Goal: Task Accomplishment & Management: Use online tool/utility

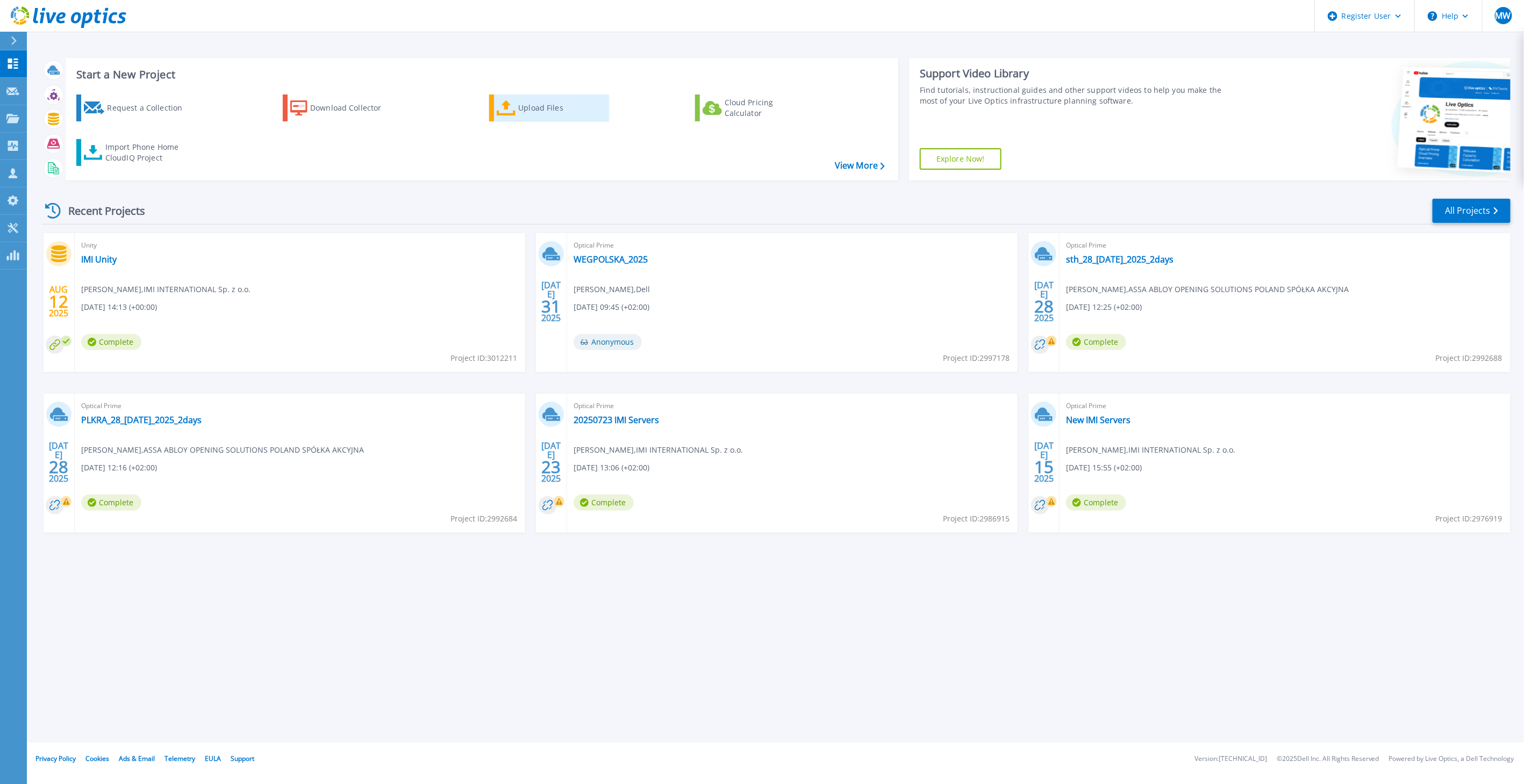
click at [523, 101] on div "Upload Files" at bounding box center [561, 108] width 86 height 22
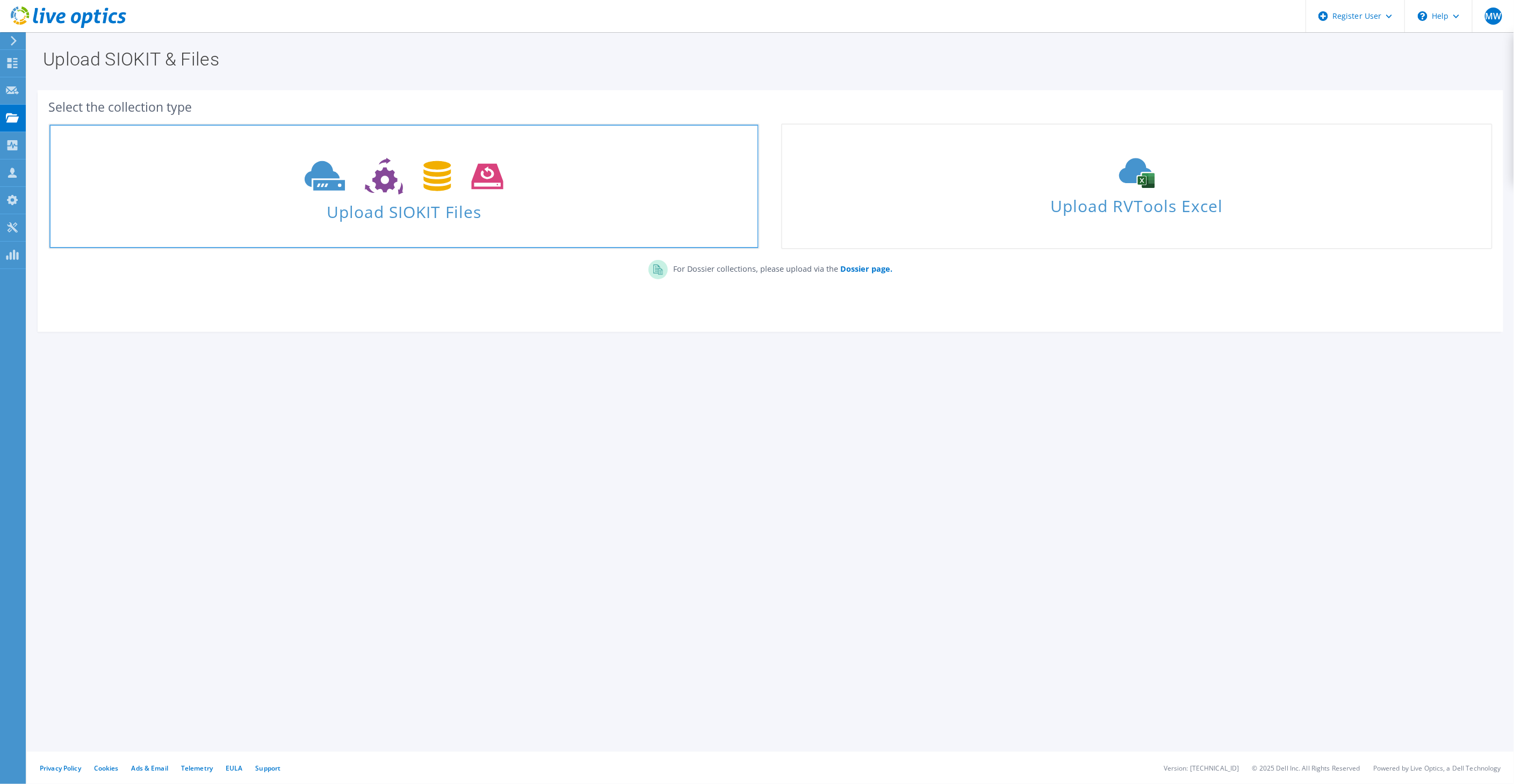
click at [469, 177] on icon at bounding box center [403, 176] width 198 height 37
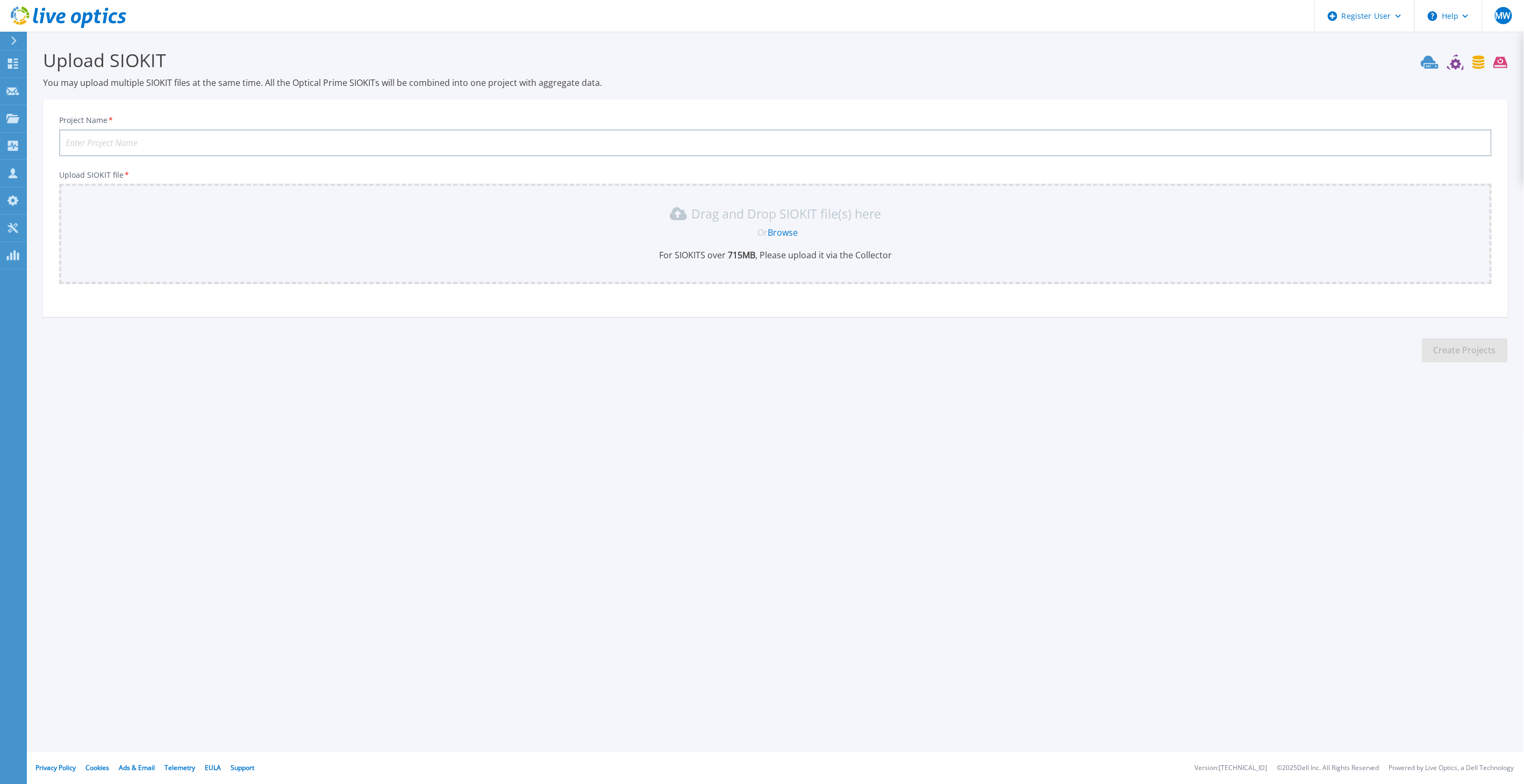
click at [790, 231] on link "Browse" at bounding box center [783, 233] width 30 height 12
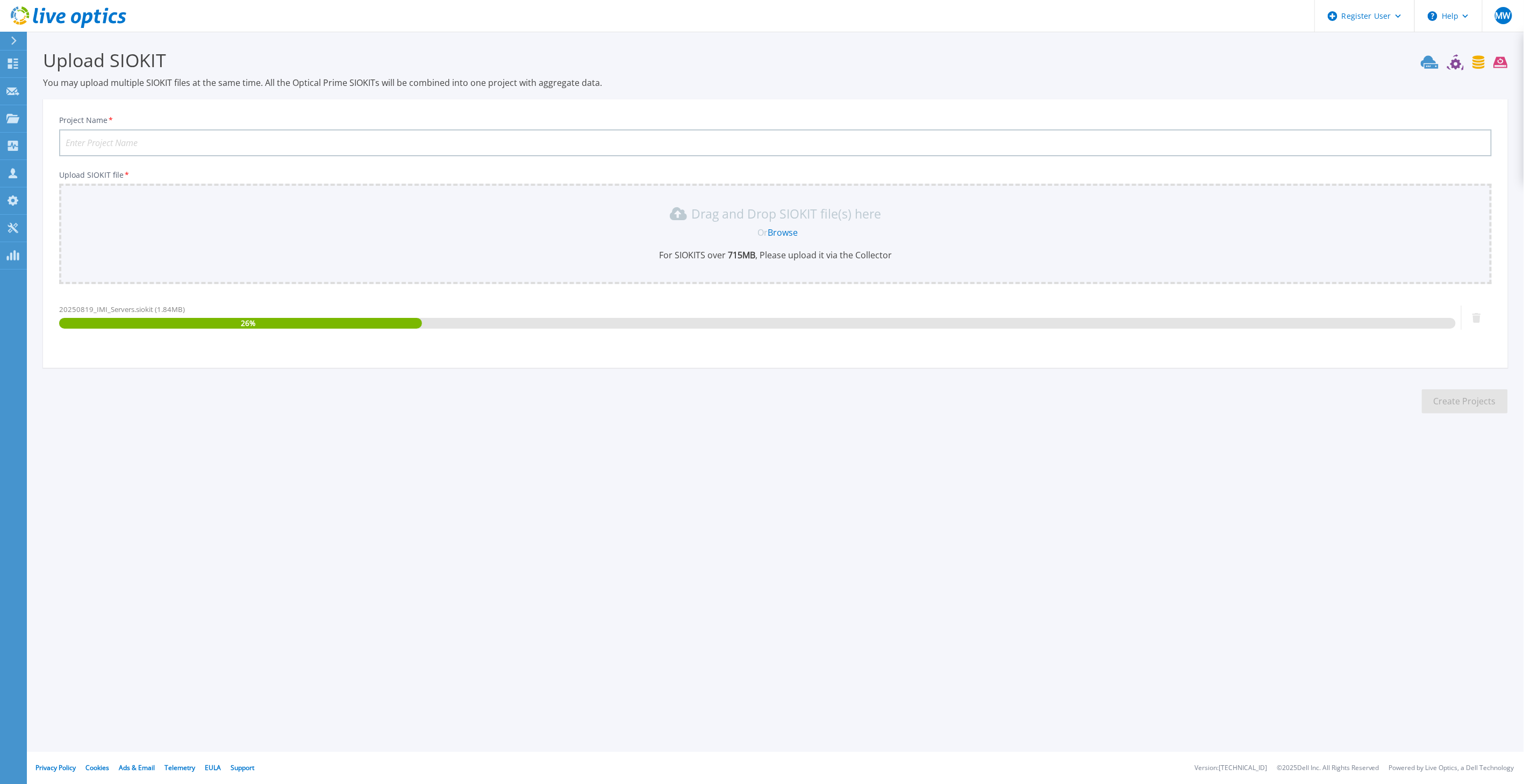
click at [123, 151] on input "Project Name *" at bounding box center [775, 143] width 1432 height 27
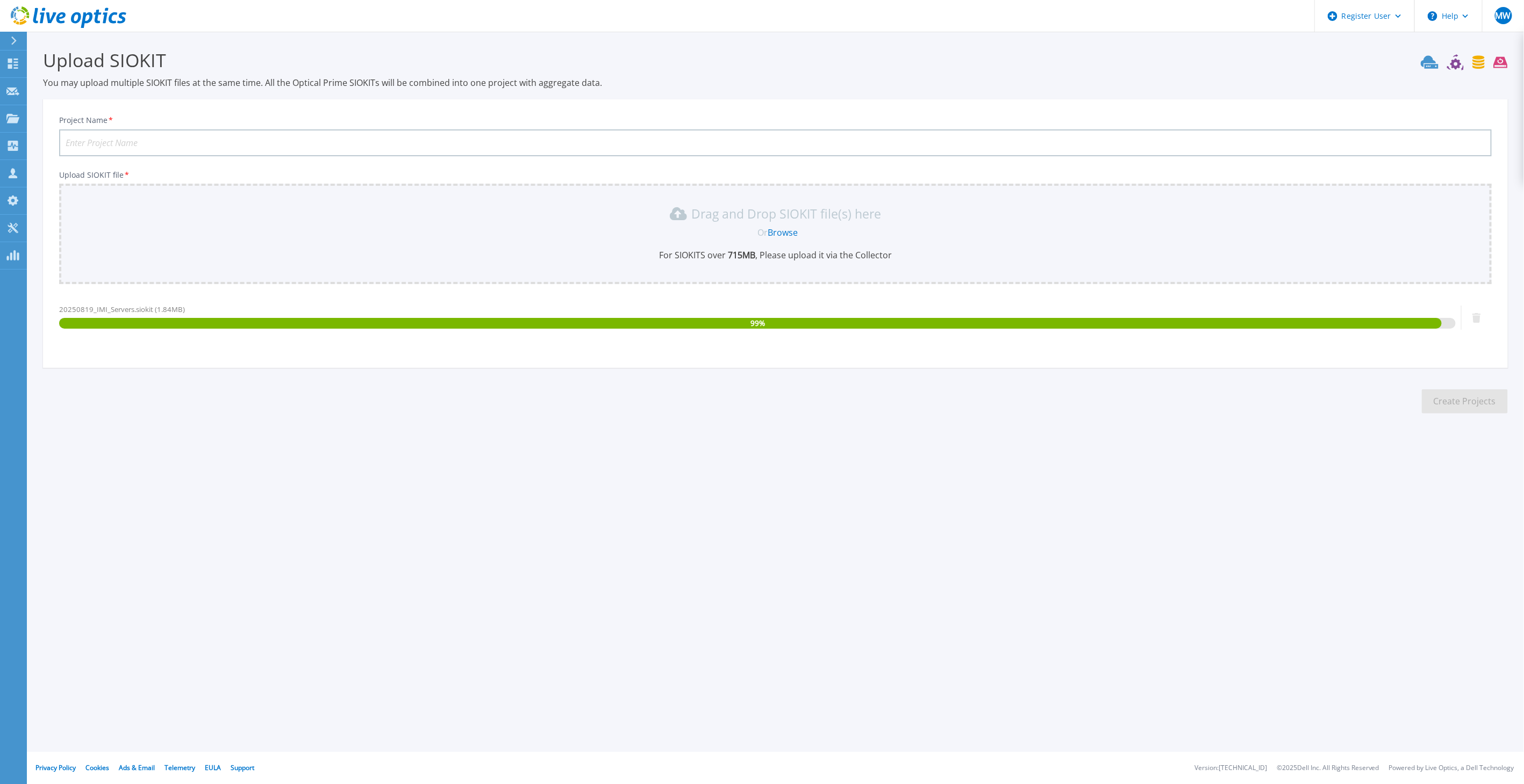
click at [120, 141] on input "Project Name *" at bounding box center [775, 143] width 1432 height 27
type input "20250819 IMI Olkusz new servers"
click at [1494, 390] on button "Create Projects" at bounding box center [1465, 402] width 86 height 24
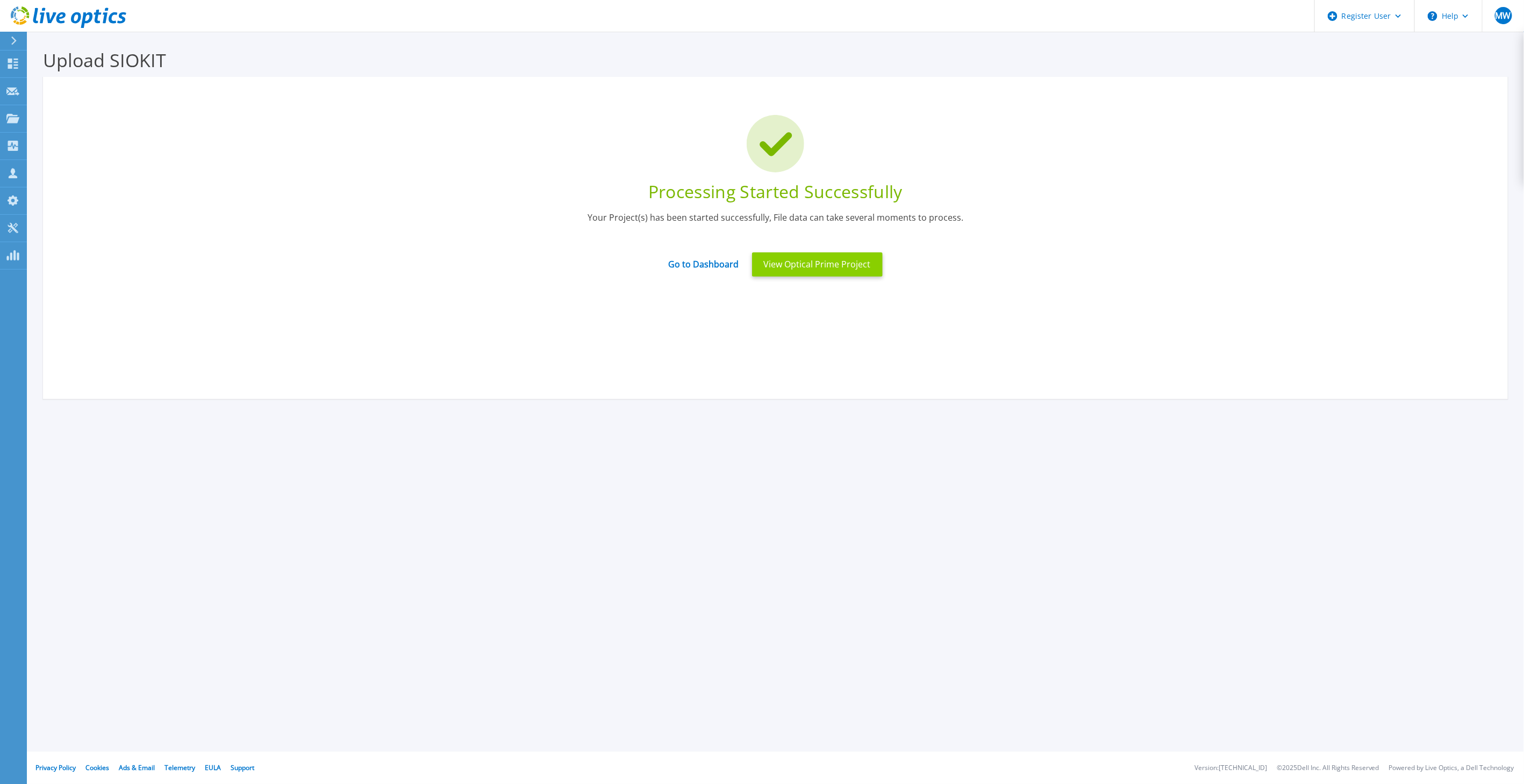
click at [844, 266] on button "View Optical Prime Project" at bounding box center [817, 265] width 131 height 24
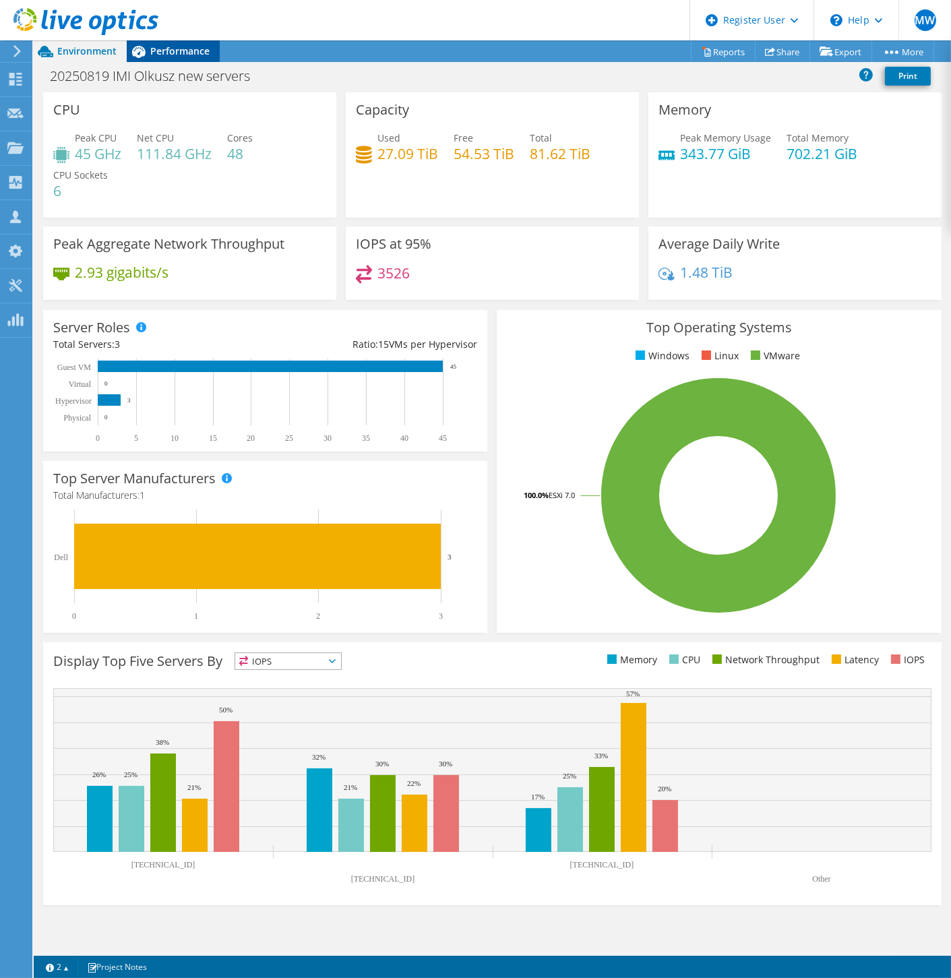
click at [181, 49] on span "Performance" at bounding box center [179, 51] width 59 height 13
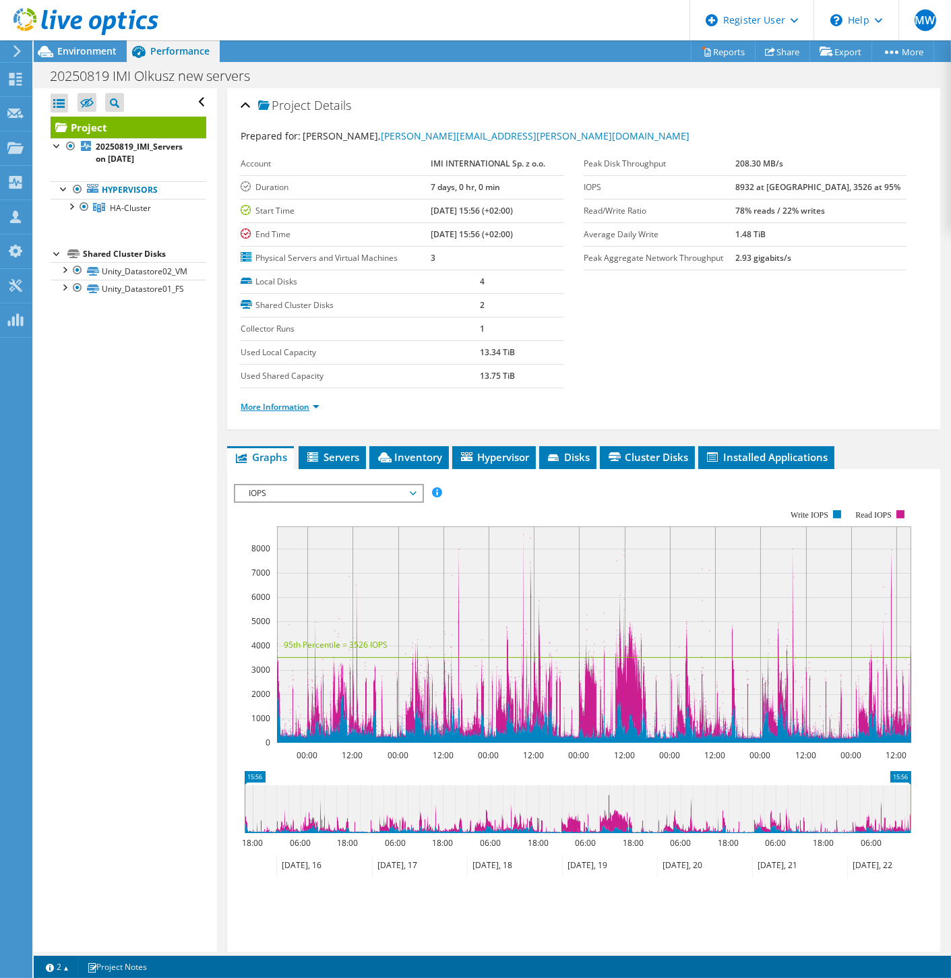
click at [295, 402] on link "More Information" at bounding box center [280, 406] width 79 height 11
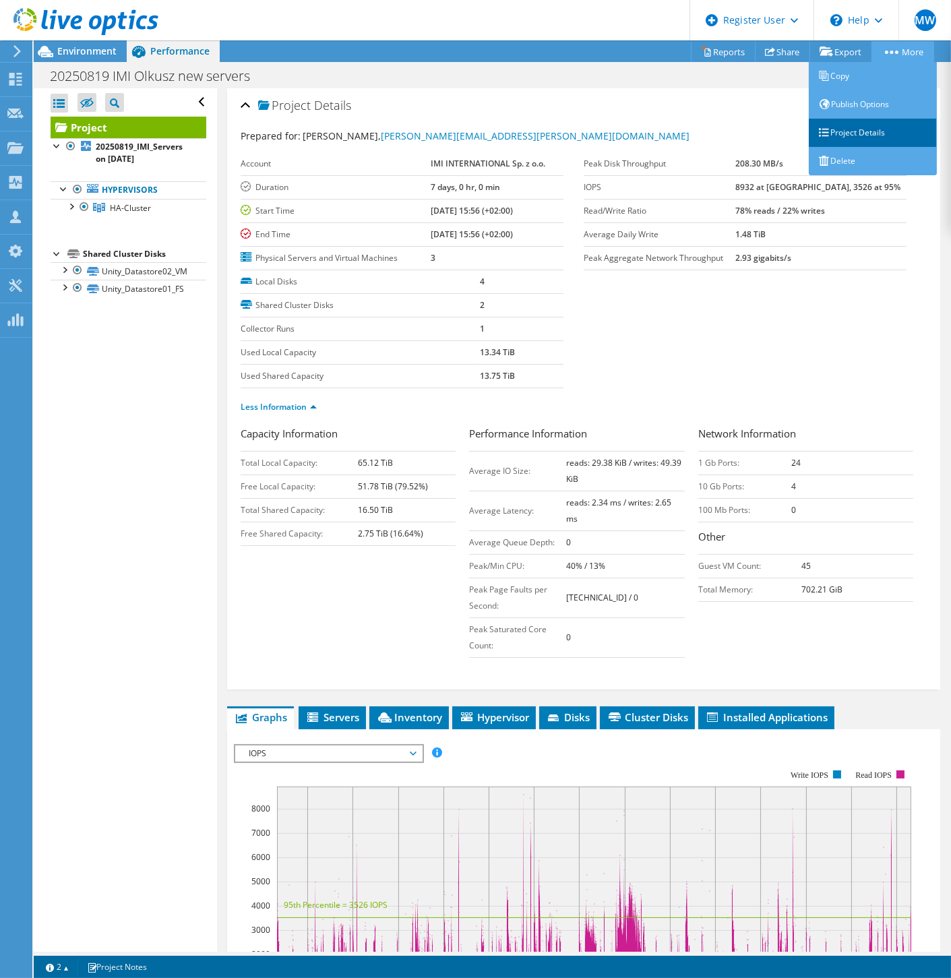
click at [860, 137] on link "Project Details" at bounding box center [873, 133] width 128 height 28
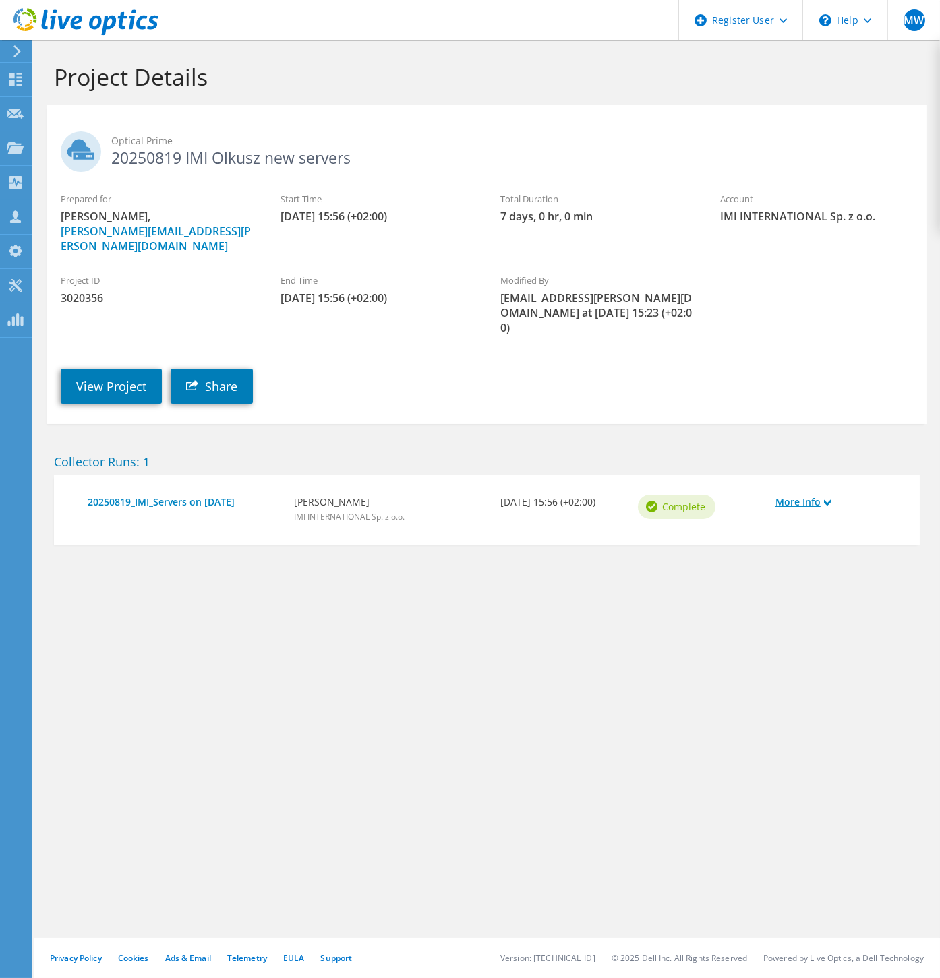
click at [809, 495] on link "More Info" at bounding box center [837, 502] width 124 height 15
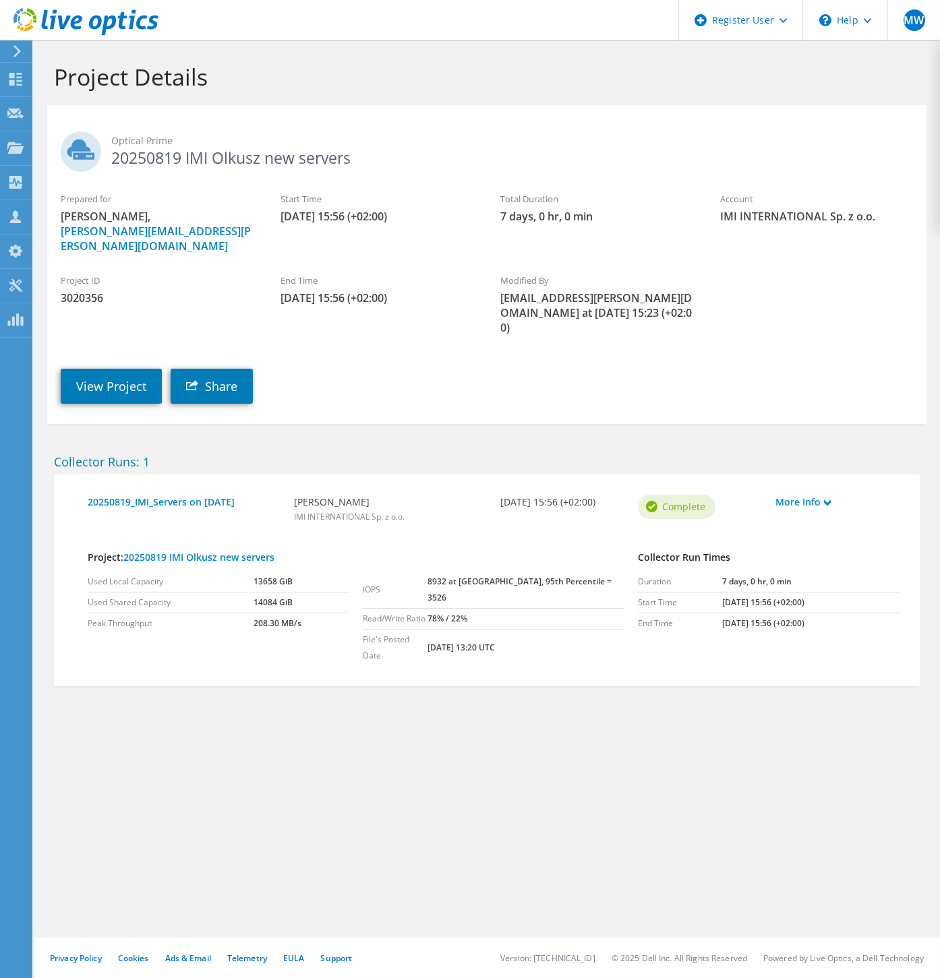
click at [306, 291] on span "[DATE] 15:56 (+02:00)" at bounding box center [377, 298] width 193 height 15
click at [305, 291] on span "[DATE] 15:56 (+02:00)" at bounding box center [377, 298] width 193 height 15
click at [525, 705] on div "Project Details Optical Prime 20250819 IMI Olkusz new servers Prepared for [PER…" at bounding box center [487, 509] width 906 height 938
